Goal: Information Seeking & Learning: Learn about a topic

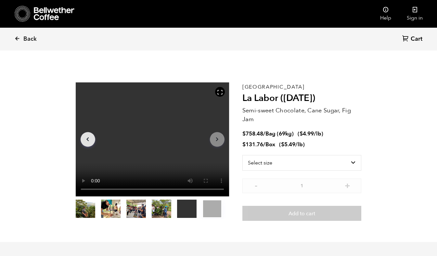
scroll to position [283, 278]
click at [19, 37] on icon at bounding box center [17, 38] width 6 height 6
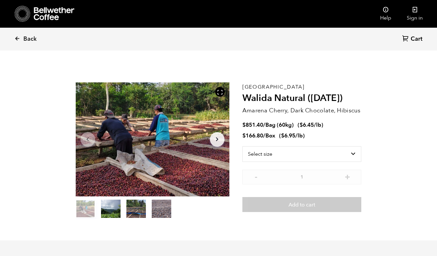
scroll to position [283, 278]
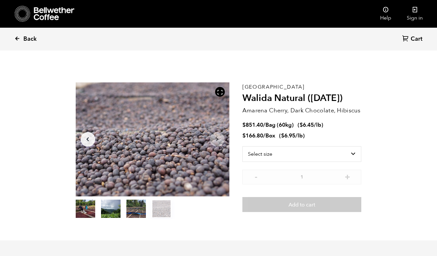
click at [18, 38] on icon at bounding box center [17, 38] width 6 height 6
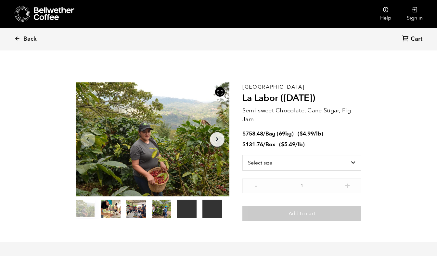
scroll to position [283, 278]
click at [19, 38] on icon at bounding box center [17, 38] width 6 height 6
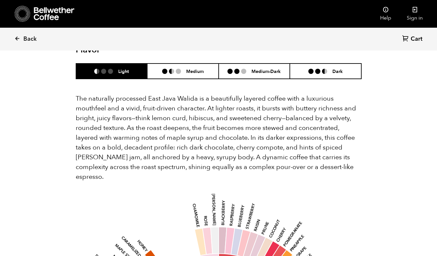
scroll to position [434, 0]
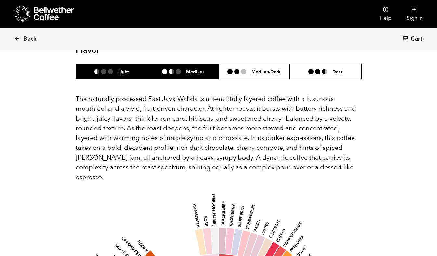
click at [196, 69] on h6 "Medium" at bounding box center [195, 72] width 18 height 6
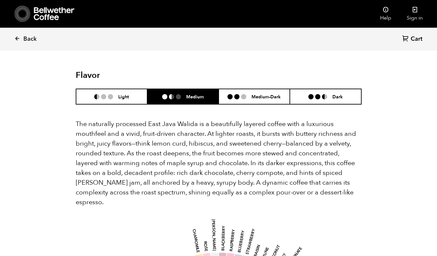
scroll to position [409, 0]
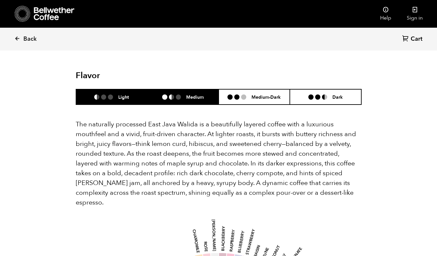
click at [128, 89] on li "Light" at bounding box center [112, 96] width 72 height 15
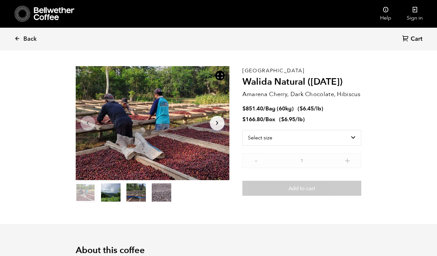
scroll to position [15, 0]
